Goal: Transaction & Acquisition: Download file/media

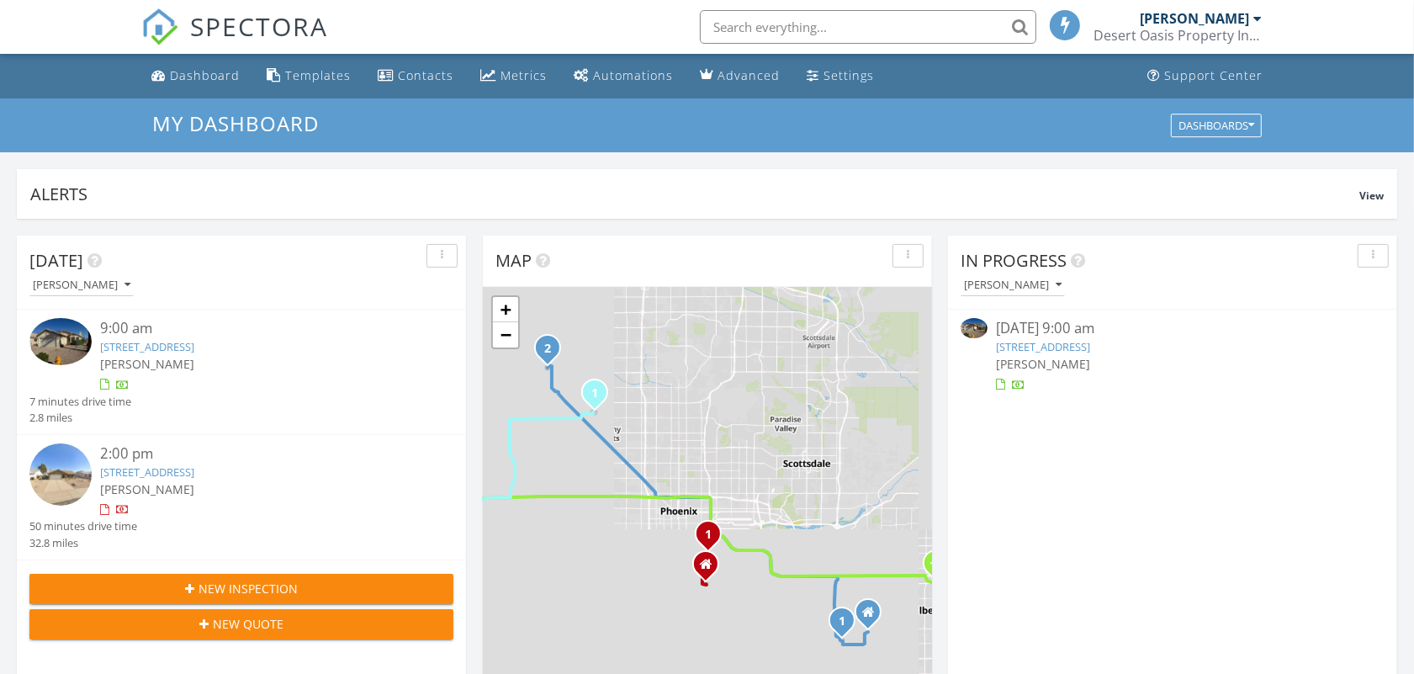
scroll to position [8, 8]
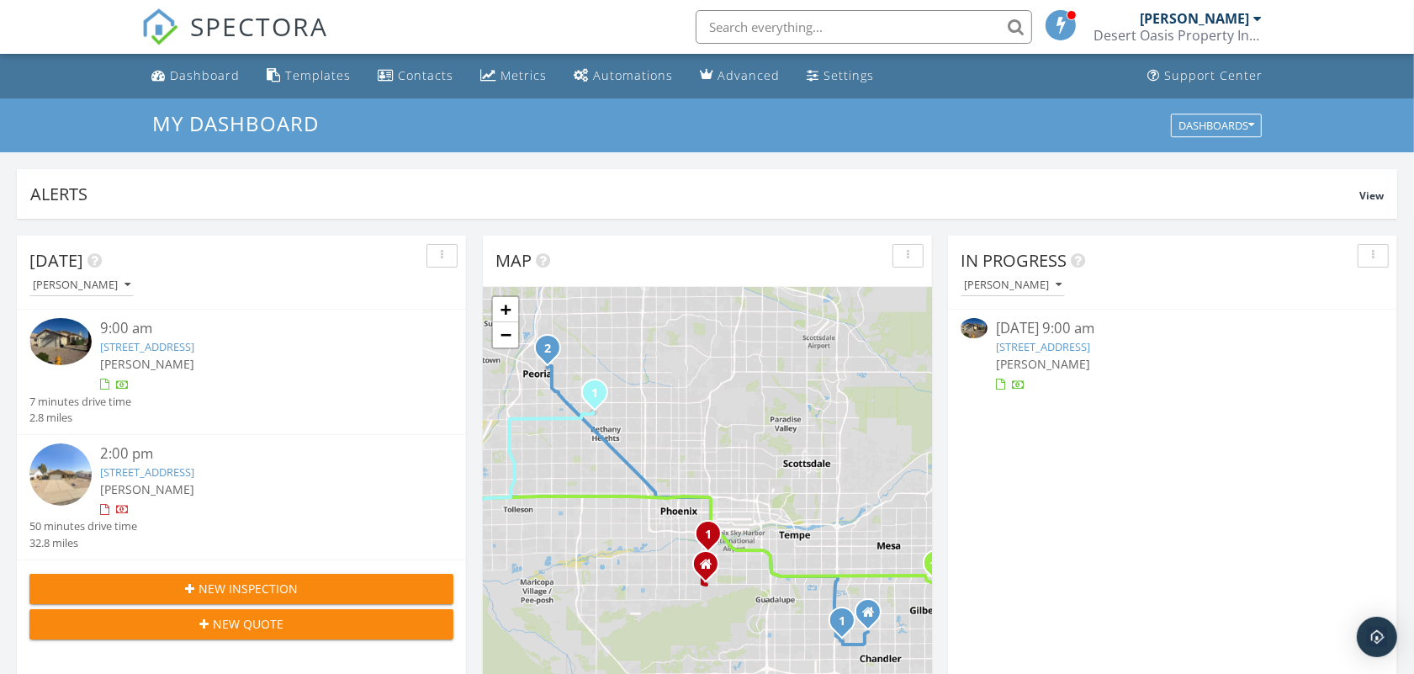
click at [1165, 40] on div "Desert Oasis Property Inspections" at bounding box center [1178, 35] width 168 height 17
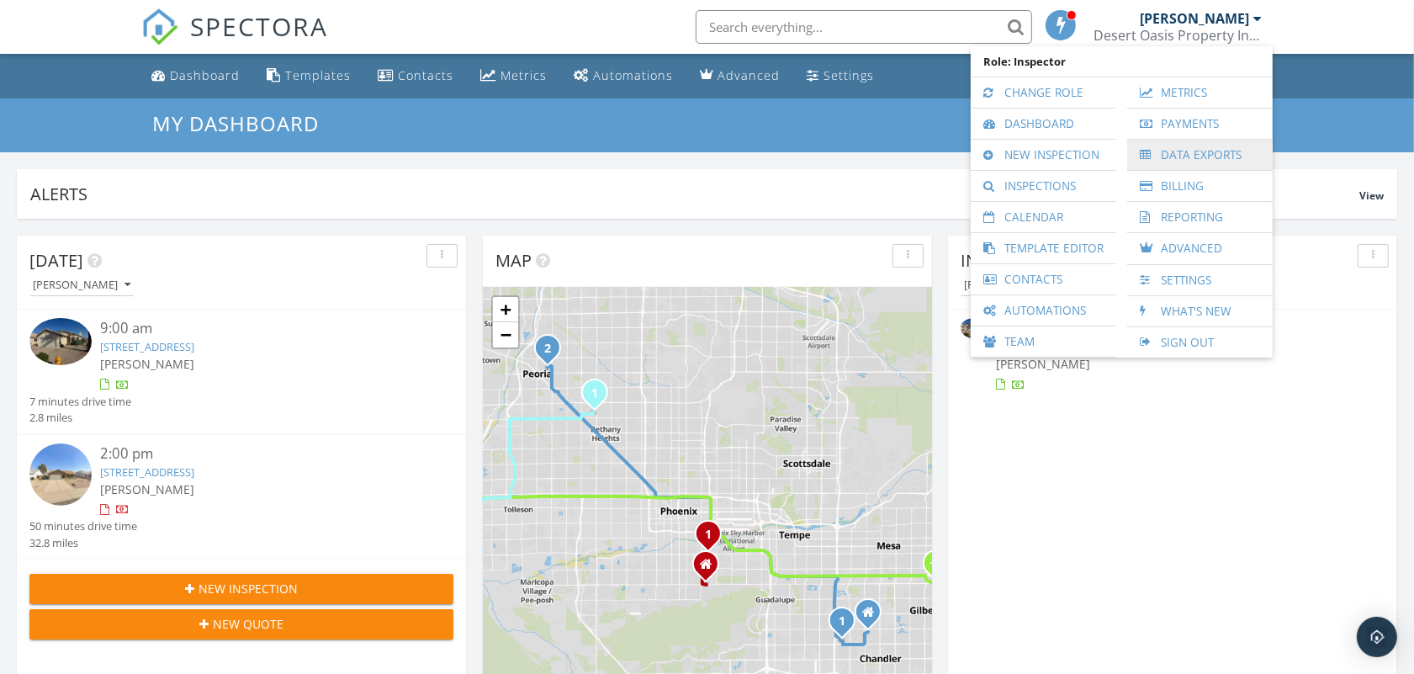
click at [1185, 165] on link "Data Exports" at bounding box center [1200, 155] width 129 height 30
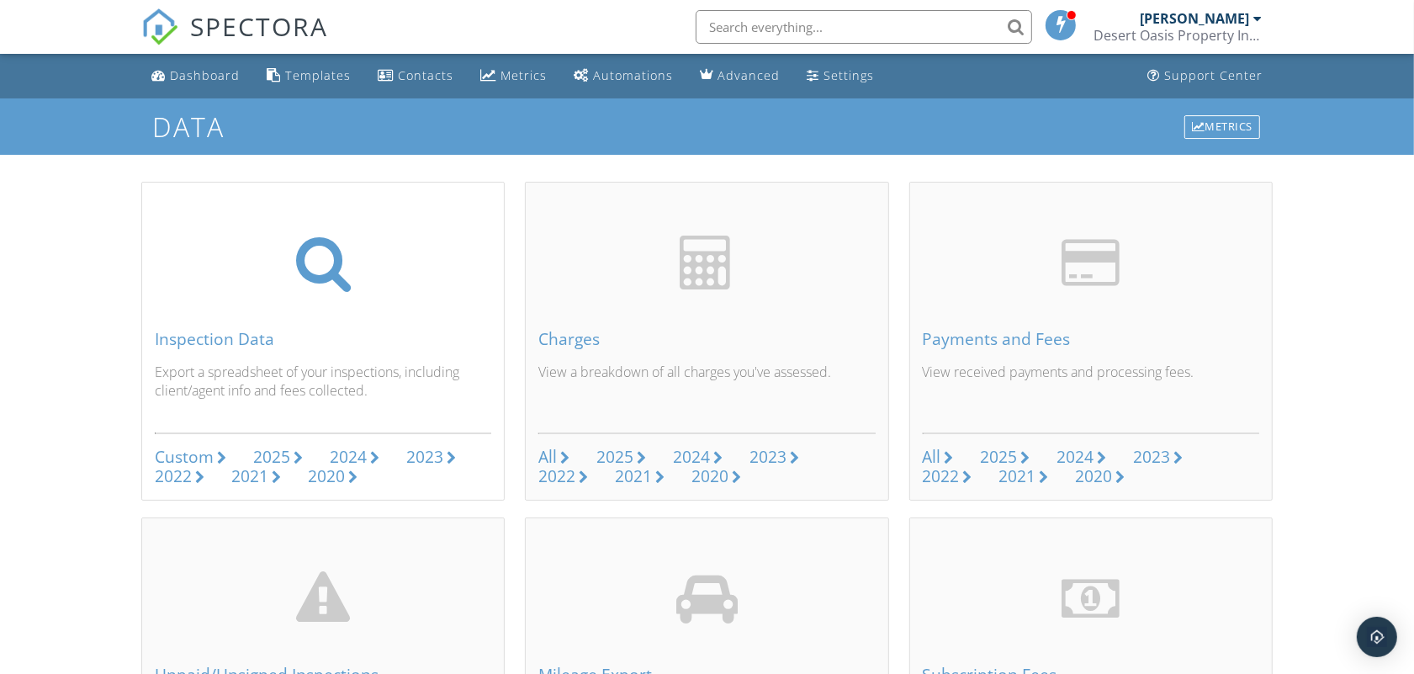
click at [211, 451] on div "Custom" at bounding box center [184, 456] width 59 height 23
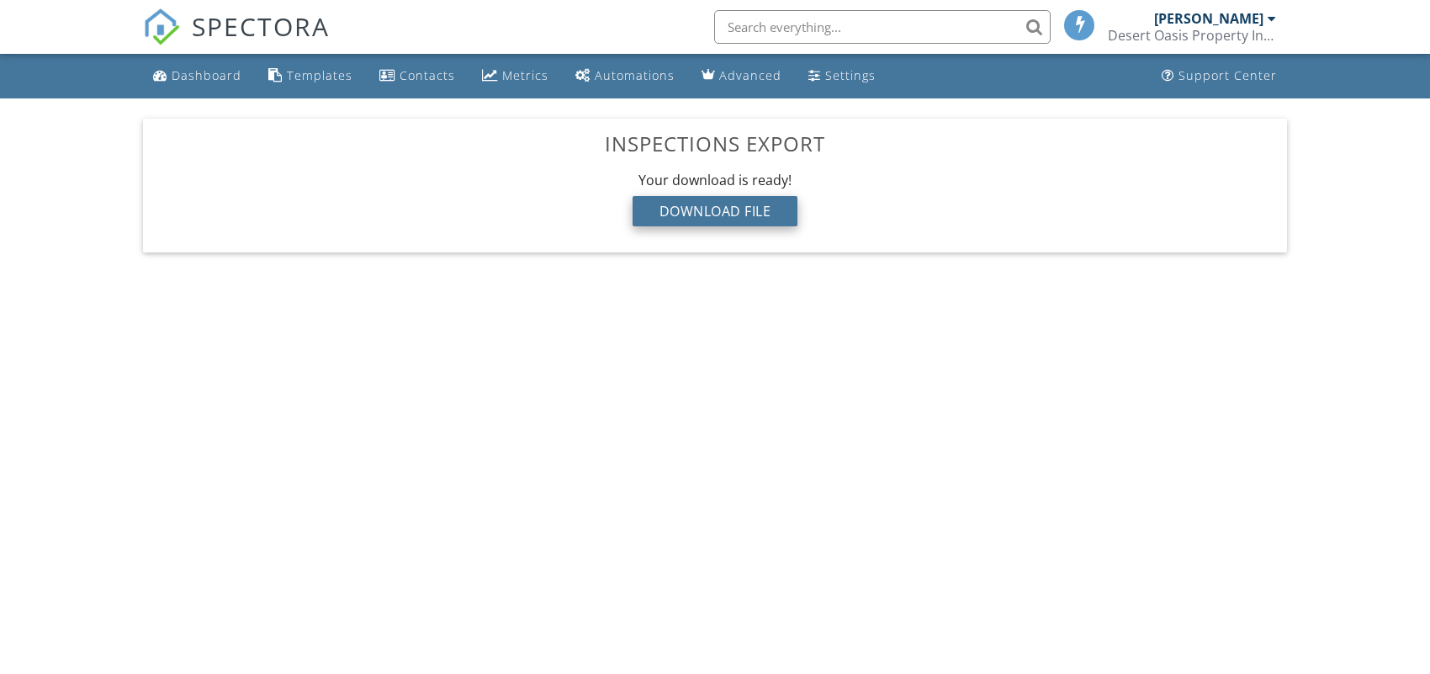
click at [735, 225] on div "Download File" at bounding box center [716, 211] width 166 height 30
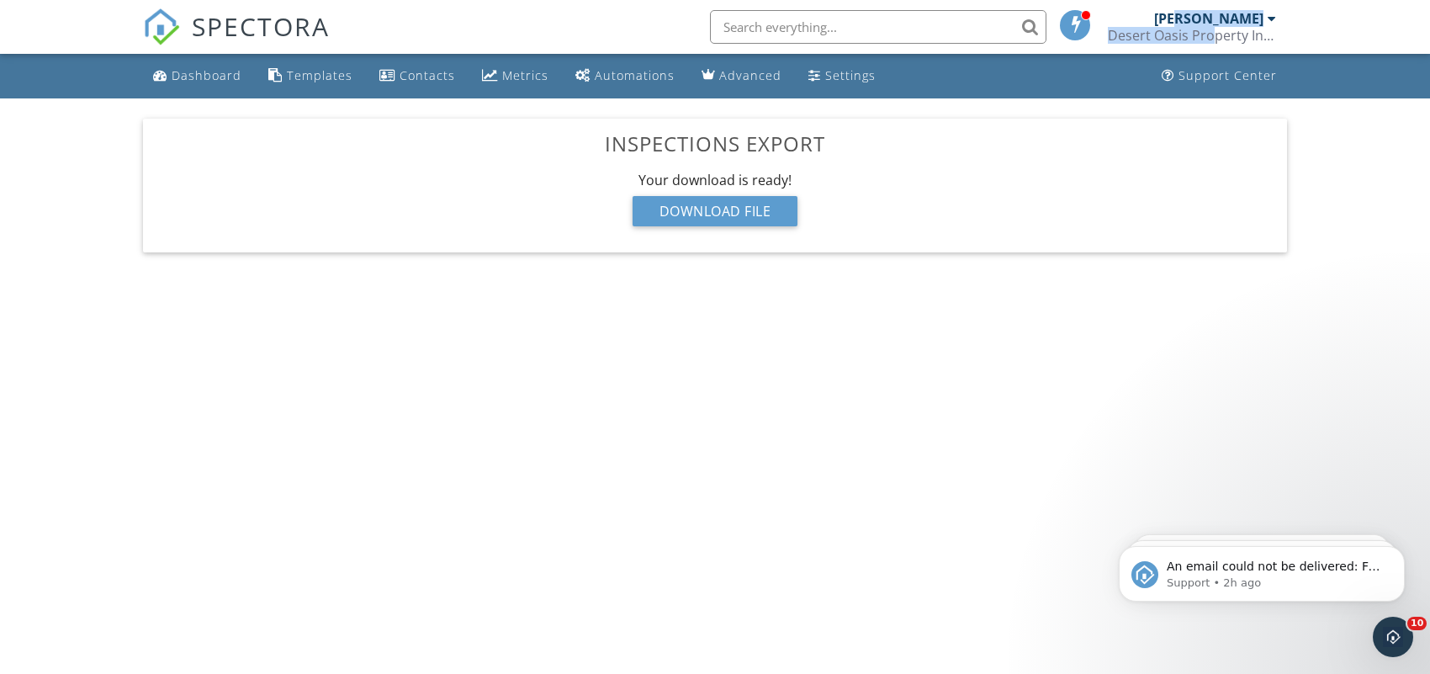
drag, startPoint x: 1207, startPoint y: 26, endPoint x: 1158, endPoint y: 238, distance: 217.8
click at [1207, 25] on div "Joe Grijalva Desert Oasis Property Inspections" at bounding box center [1192, 27] width 168 height 54
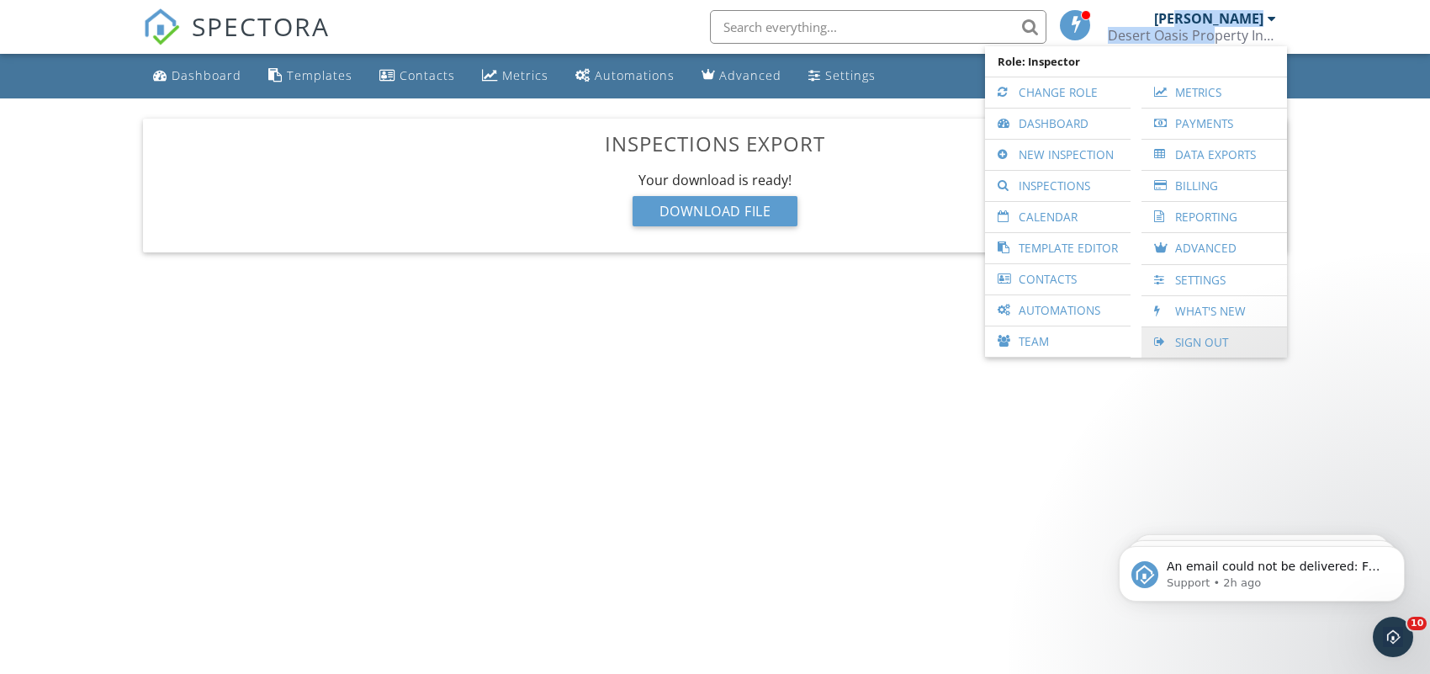
click at [1196, 342] on link "Sign Out" at bounding box center [1214, 342] width 129 height 30
